Goal: Information Seeking & Learning: Learn about a topic

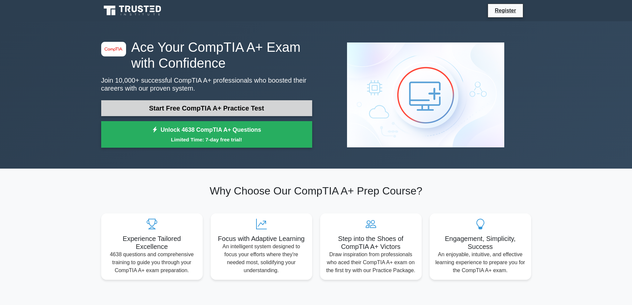
click at [190, 111] on link "Start Free CompTIA A+ Practice Test" at bounding box center [206, 108] width 211 height 16
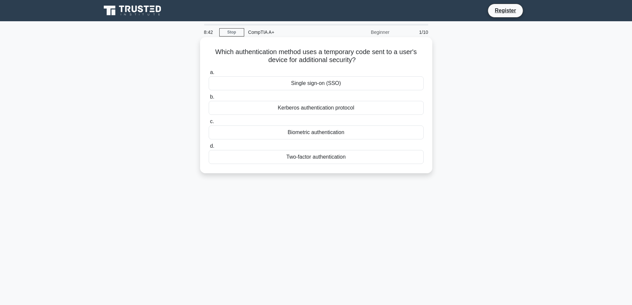
click at [312, 83] on div "Single sign-on (SSO)" at bounding box center [316, 83] width 215 height 14
click at [209, 75] on input "a. Single sign-on (SSO)" at bounding box center [209, 72] width 0 height 4
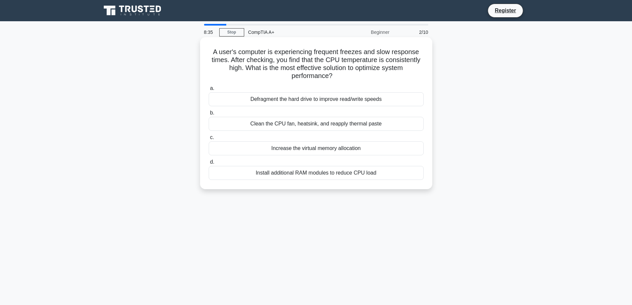
click at [308, 124] on div "Clean the CPU fan, heatsink, and reapply thermal paste" at bounding box center [316, 124] width 215 height 14
click at [209, 115] on input "b. Clean the CPU fan, heatsink, and reapply thermal paste" at bounding box center [209, 113] width 0 height 4
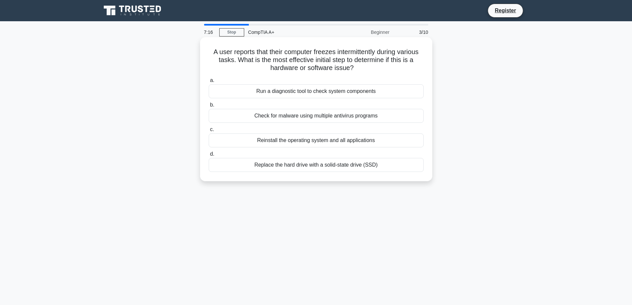
click at [312, 167] on div "Replace the hard drive with a solid-state drive (SSD)" at bounding box center [316, 165] width 215 height 14
click at [209, 156] on input "d. Replace the hard drive with a solid-state drive (SSD)" at bounding box center [209, 154] width 0 height 4
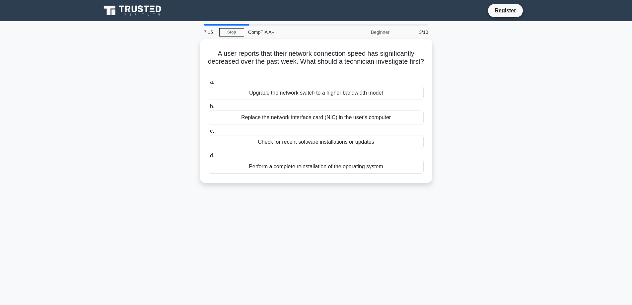
click at [312, 167] on div "Perform a complete reinstallation of the operating system" at bounding box center [316, 167] width 215 height 14
click at [209, 158] on input "d. Perform a complete reinstallation of the operating system" at bounding box center [209, 156] width 0 height 4
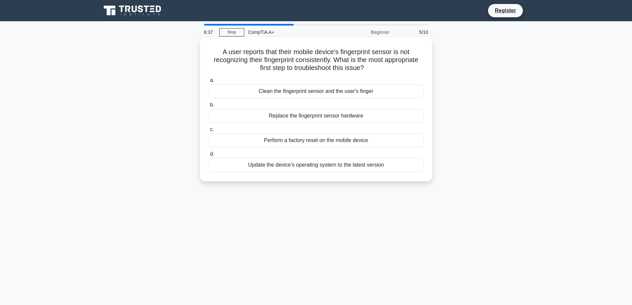
click at [341, 91] on div "Clean the fingerprint sensor and the user's finger" at bounding box center [316, 91] width 215 height 14
click at [209, 83] on input "a. Clean the fingerprint sensor and the user's finger" at bounding box center [209, 80] width 0 height 4
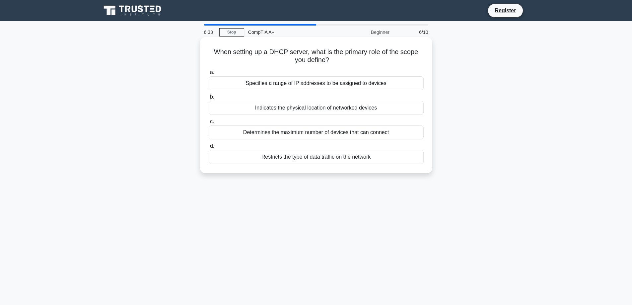
click at [337, 85] on div "Specifies a range of IP addresses to be assigned to devices" at bounding box center [316, 83] width 215 height 14
click at [209, 75] on input "a. Specifies a range of IP addresses to be assigned to devices" at bounding box center [209, 72] width 0 height 4
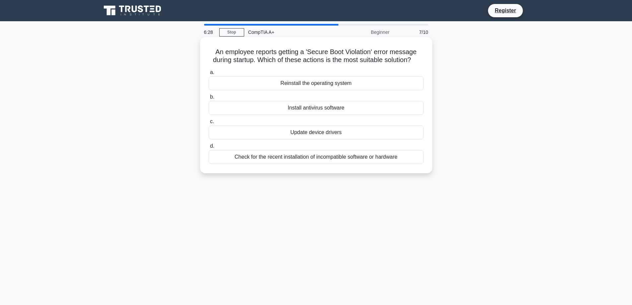
click at [319, 133] on div "Update device drivers" at bounding box center [316, 132] width 215 height 14
click at [209, 124] on input "c. Update device drivers" at bounding box center [209, 121] width 0 height 4
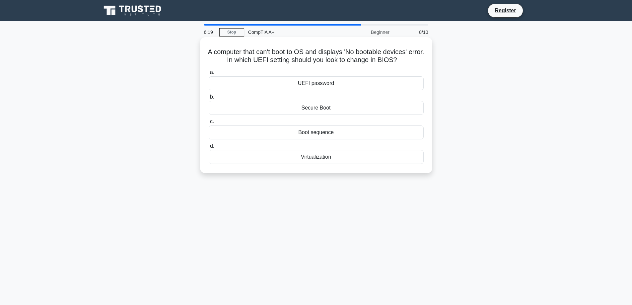
click at [321, 133] on div "Boot sequence" at bounding box center [316, 132] width 215 height 14
click at [209, 124] on input "c. Boot sequence" at bounding box center [209, 121] width 0 height 4
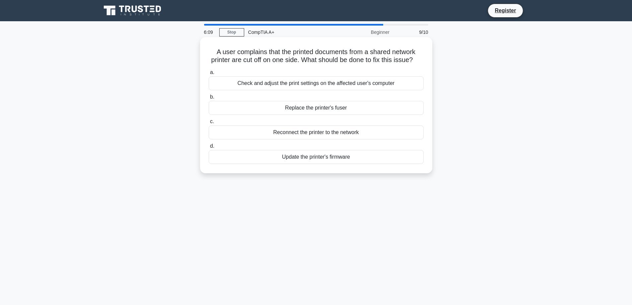
click at [318, 115] on div "Replace the printer's fuser" at bounding box center [316, 108] width 215 height 14
click at [209, 99] on input "b. Replace the printer's fuser" at bounding box center [209, 97] width 0 height 4
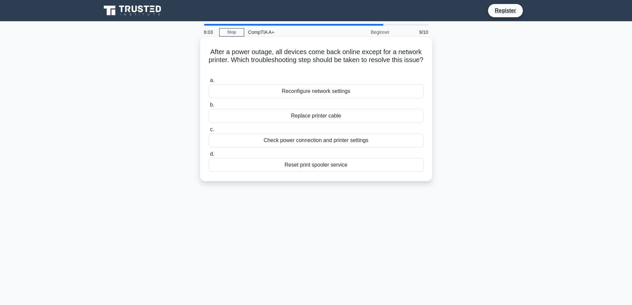
click at [329, 92] on div "Reconfigure network settings" at bounding box center [316, 91] width 215 height 14
click at [209, 83] on input "a. Reconfigure network settings" at bounding box center [209, 80] width 0 height 4
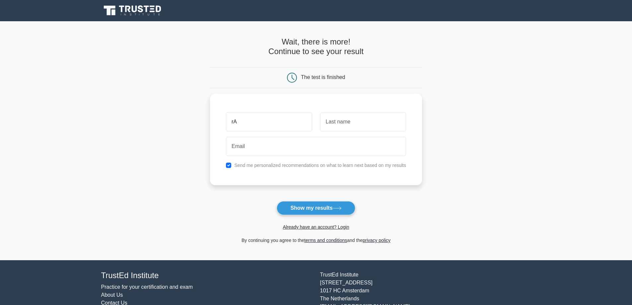
type input "r"
type input "rAMA"
type input "KRISHNA"
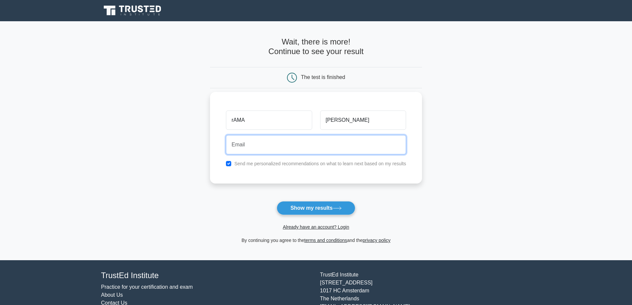
click at [310, 147] on input "email" at bounding box center [316, 144] width 180 height 19
type input "p.ramachrishna@gmail.com"
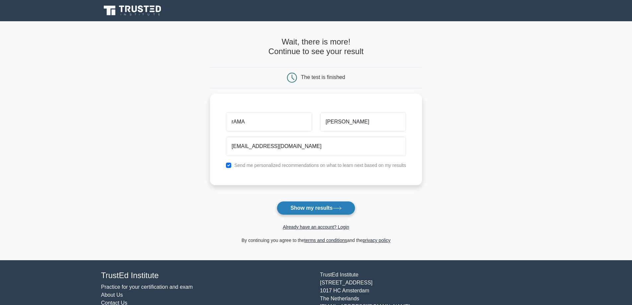
click at [325, 212] on button "Show my results" at bounding box center [316, 208] width 78 height 14
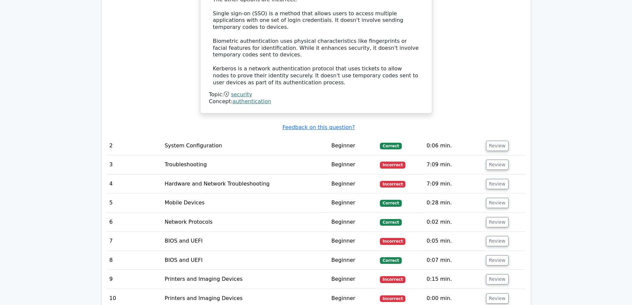
scroll to position [797, 0]
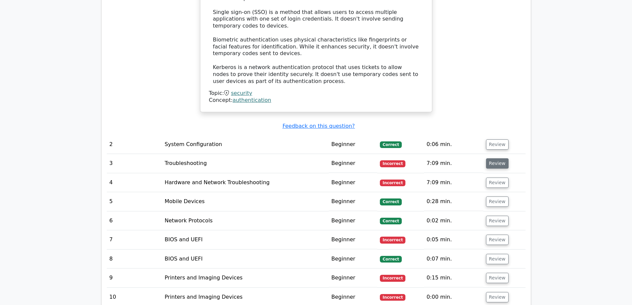
click at [496, 158] on button "Review" at bounding box center [497, 163] width 23 height 10
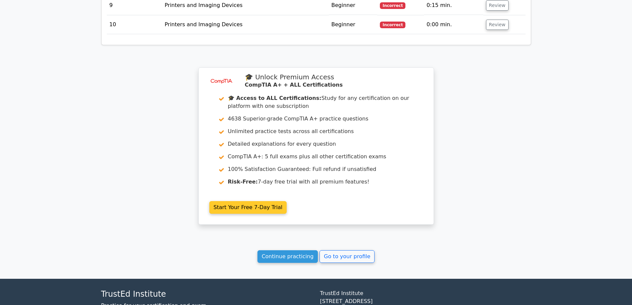
scroll to position [1448, 0]
